Goal: Task Accomplishment & Management: Manage account settings

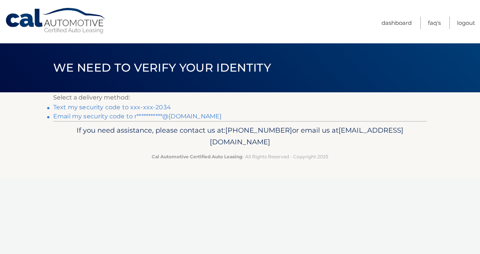
click at [145, 104] on link "Text my security code to xxx-xxx-2034" at bounding box center [112, 107] width 118 height 7
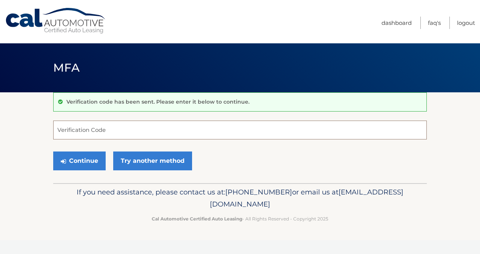
click at [108, 126] on input "Verification Code" at bounding box center [239, 130] width 373 height 19
type input "054382"
click at [84, 158] on button "Continue" at bounding box center [79, 161] width 52 height 19
